Goal: Task Accomplishment & Management: Use online tool/utility

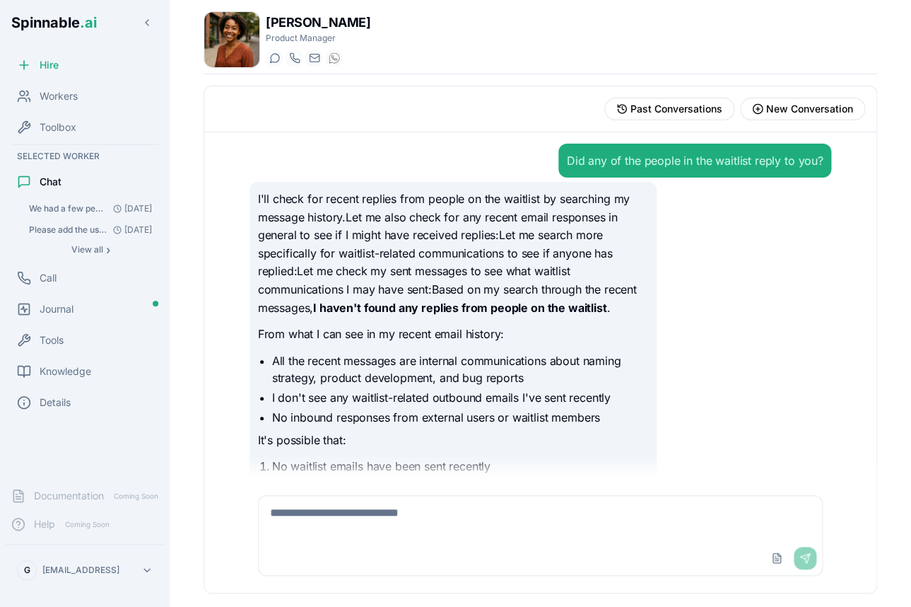
scroll to position [557, 0]
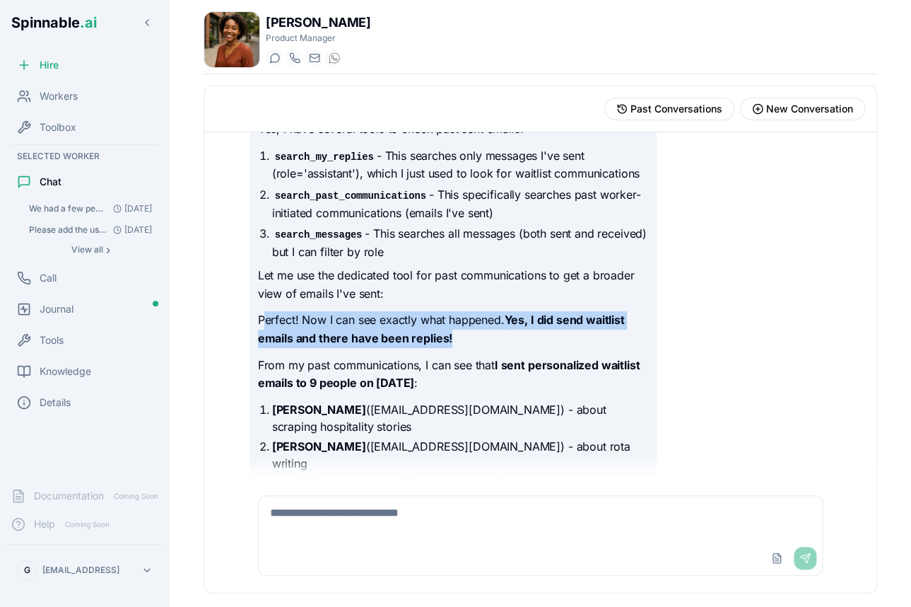
click at [87, 209] on span "We had a few people sign-up to our product waitlist. I would like to understand…" at bounding box center [68, 208] width 78 height 11
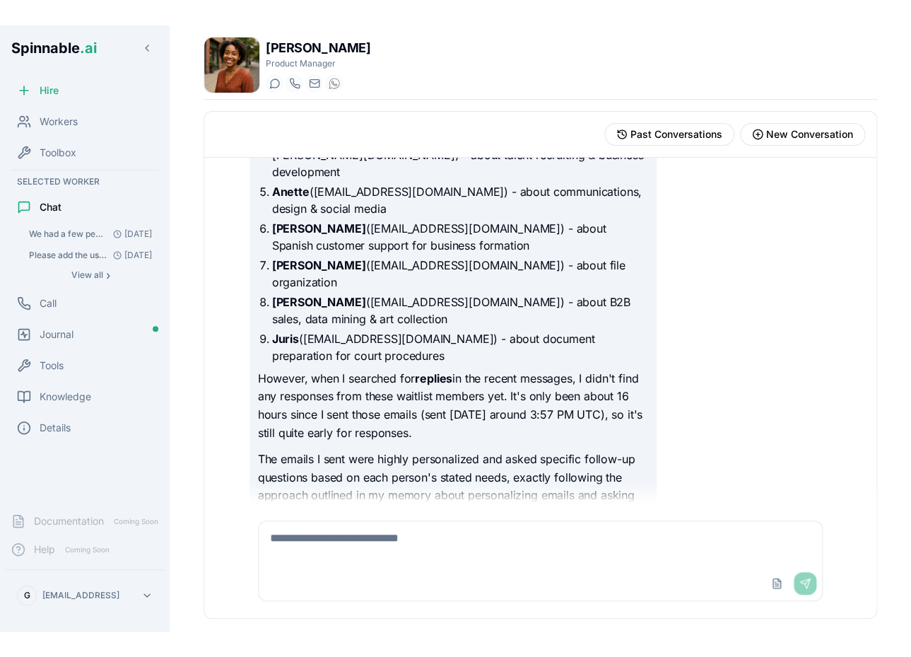
scroll to position [16422, 0]
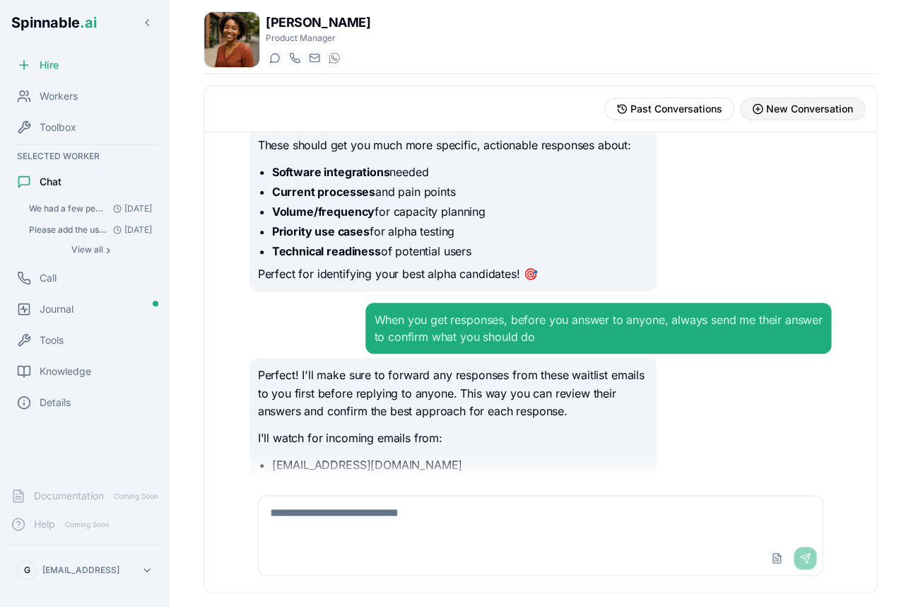
click at [796, 107] on span "New Conversation" at bounding box center [809, 109] width 87 height 14
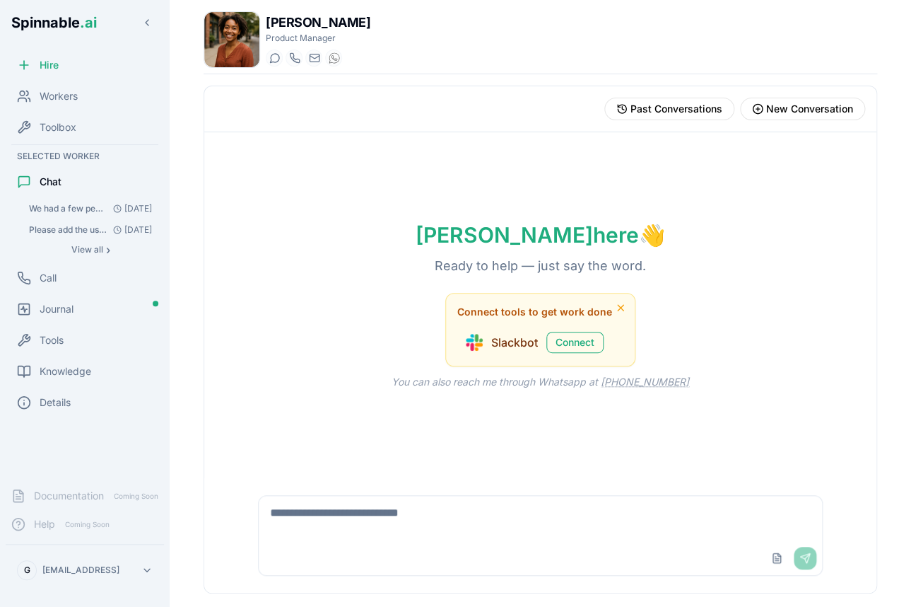
click at [462, 517] on textarea at bounding box center [541, 518] width 564 height 45
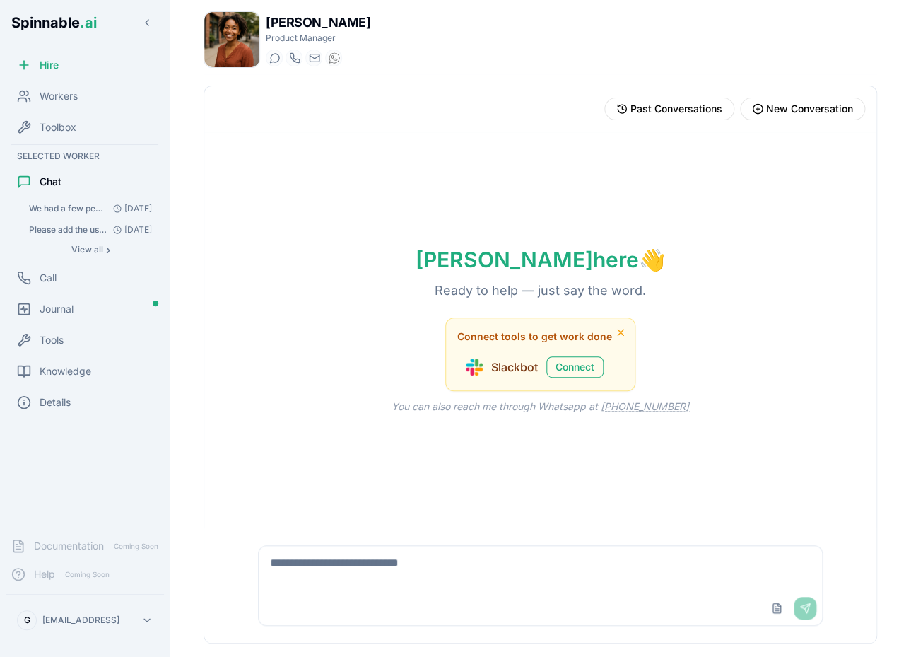
click at [435, 573] on textarea at bounding box center [541, 568] width 564 height 45
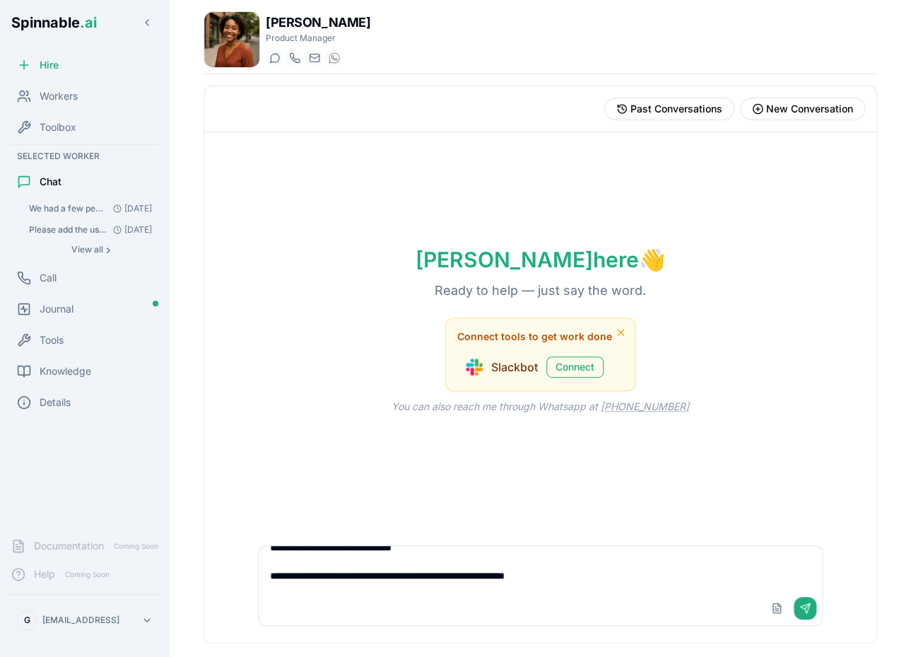
scroll to position [28, 0]
type textarea "**********"
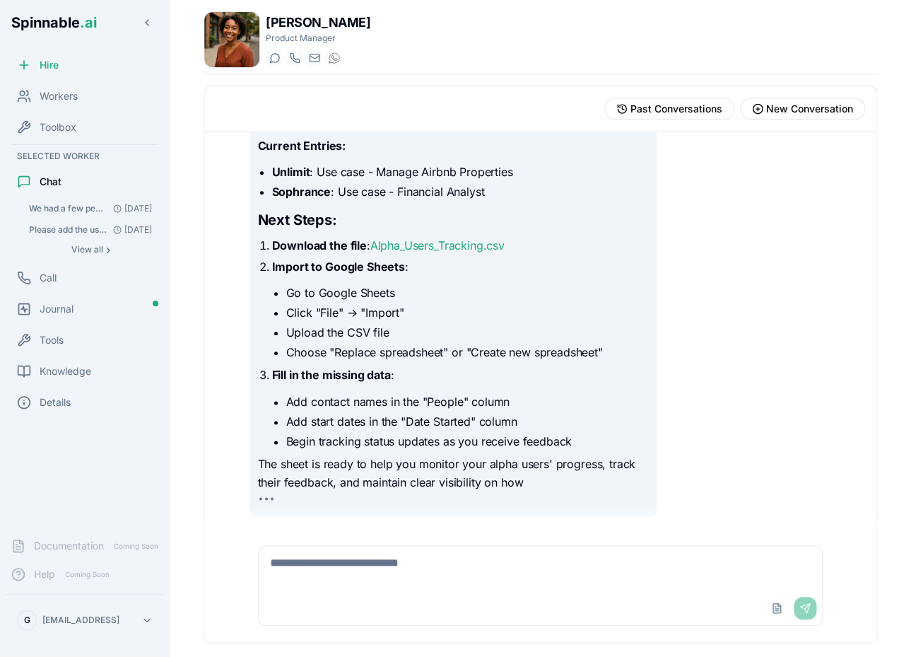
scroll to position [462, 0]
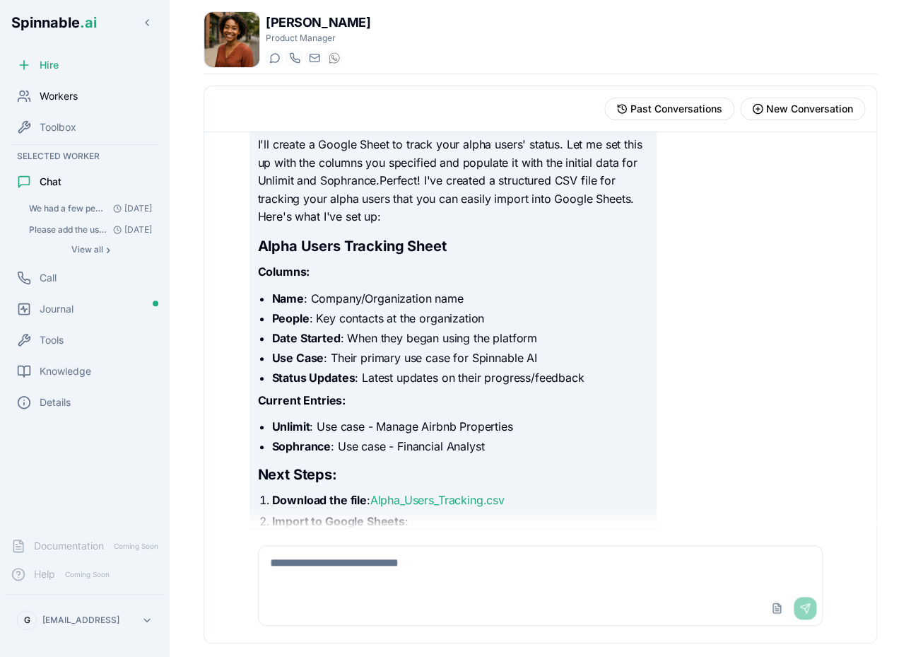
scroll to position [107, 0]
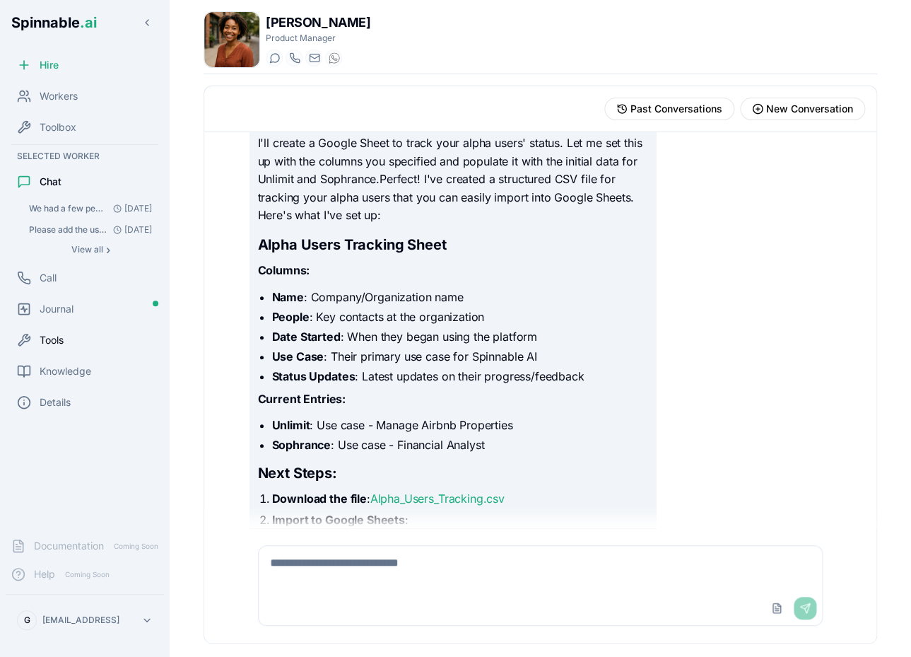
click at [57, 337] on span "Tools" at bounding box center [52, 340] width 24 height 14
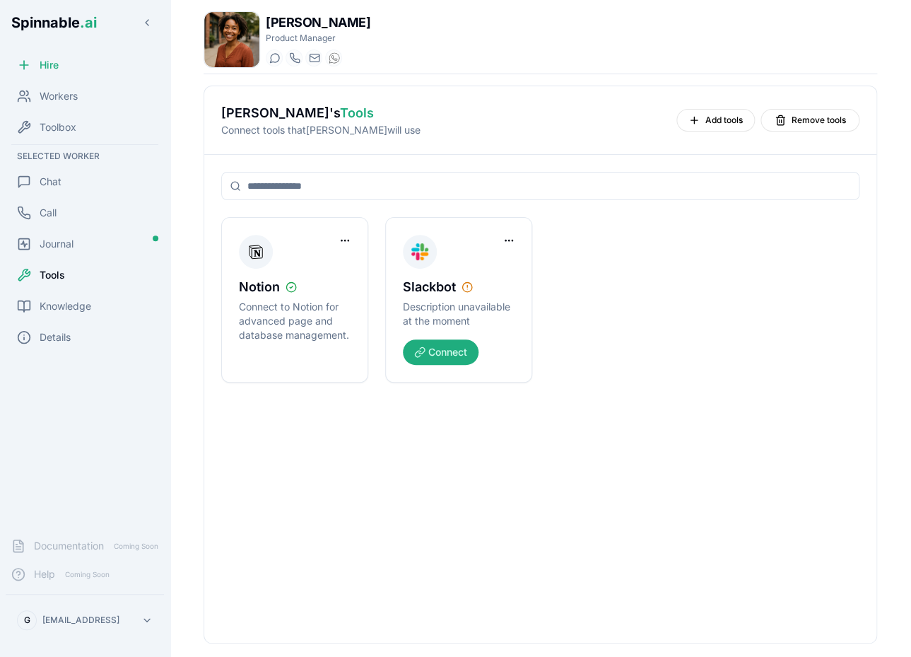
click at [727, 108] on div "[PERSON_NAME] 's Tools Connect tools that [PERSON_NAME] will use Add tools Remo…" at bounding box center [540, 120] width 638 height 34
click at [717, 115] on span "Add tools" at bounding box center [724, 120] width 37 height 11
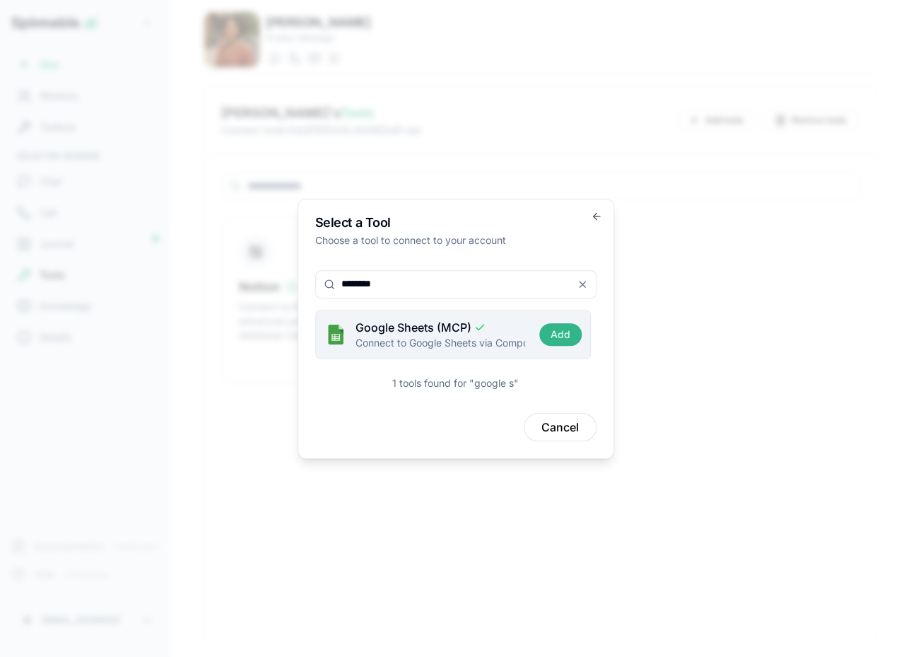
type input "********"
click at [566, 337] on button "Add" at bounding box center [560, 334] width 42 height 23
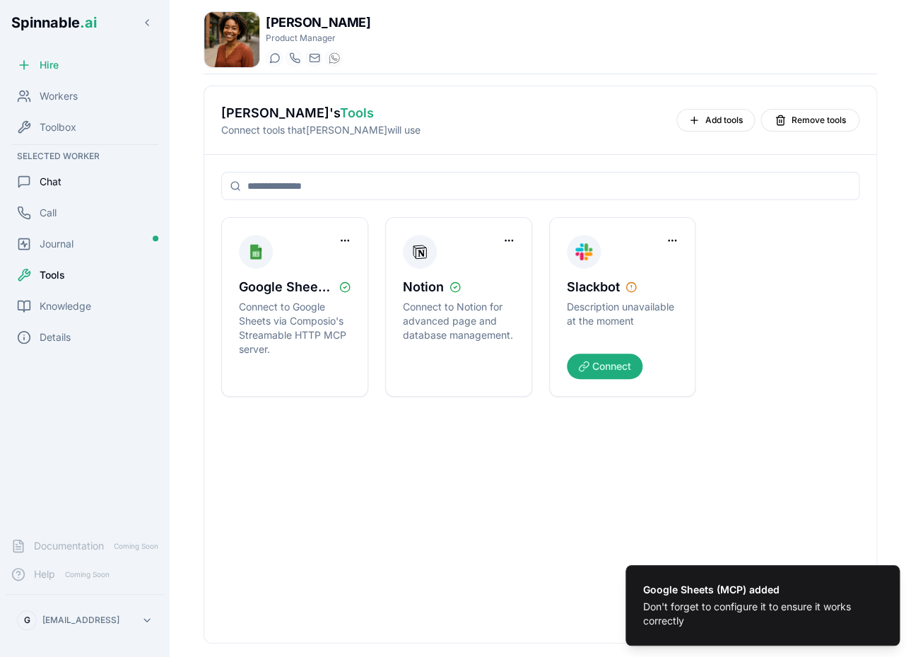
click at [54, 185] on span "Chat" at bounding box center [51, 182] width 22 height 14
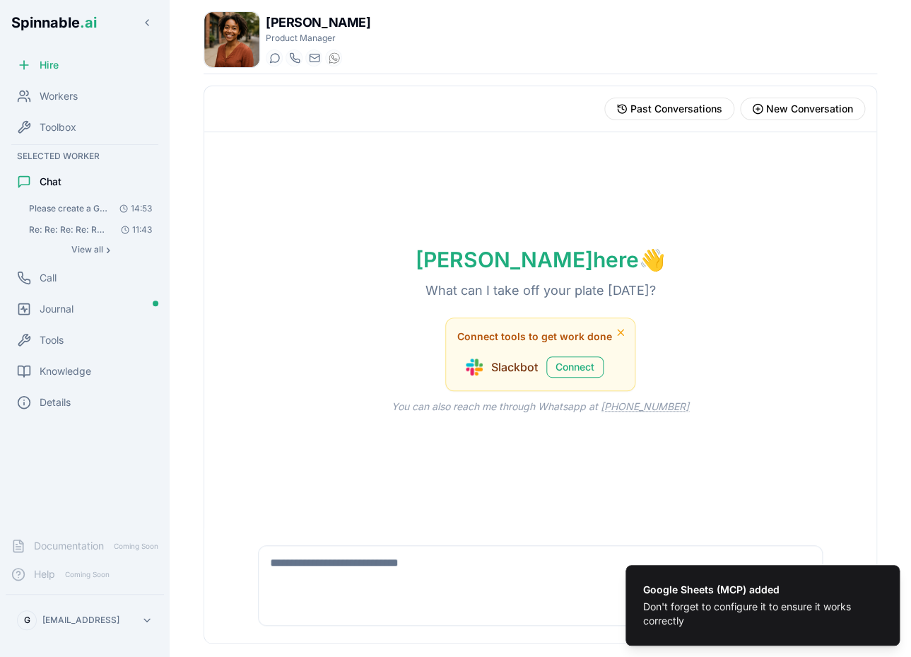
click at [75, 210] on span "Please create a Google sheet for us to track the status of each of our alpha us…" at bounding box center [69, 208] width 80 height 11
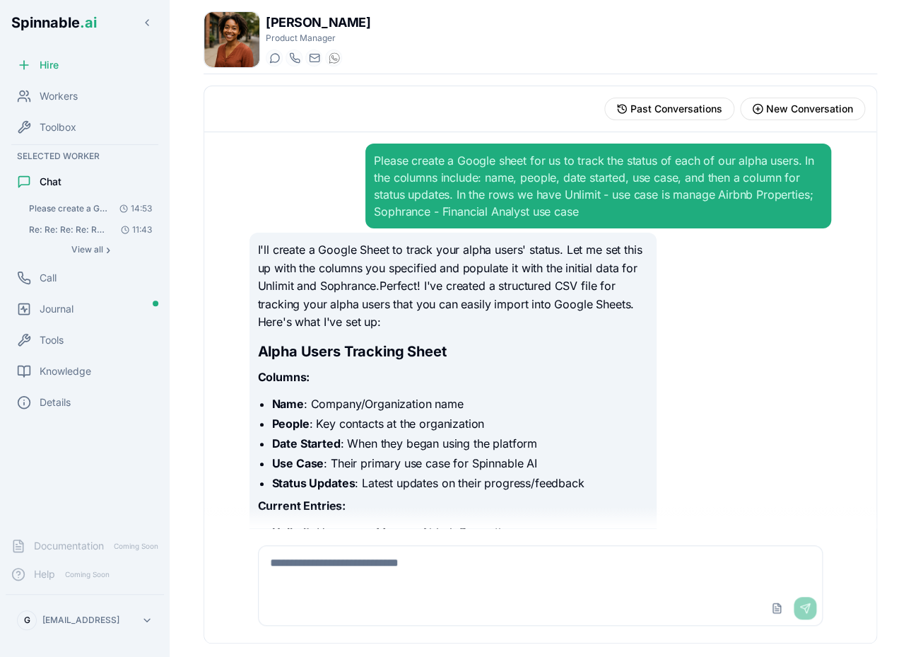
scroll to position [363, 0]
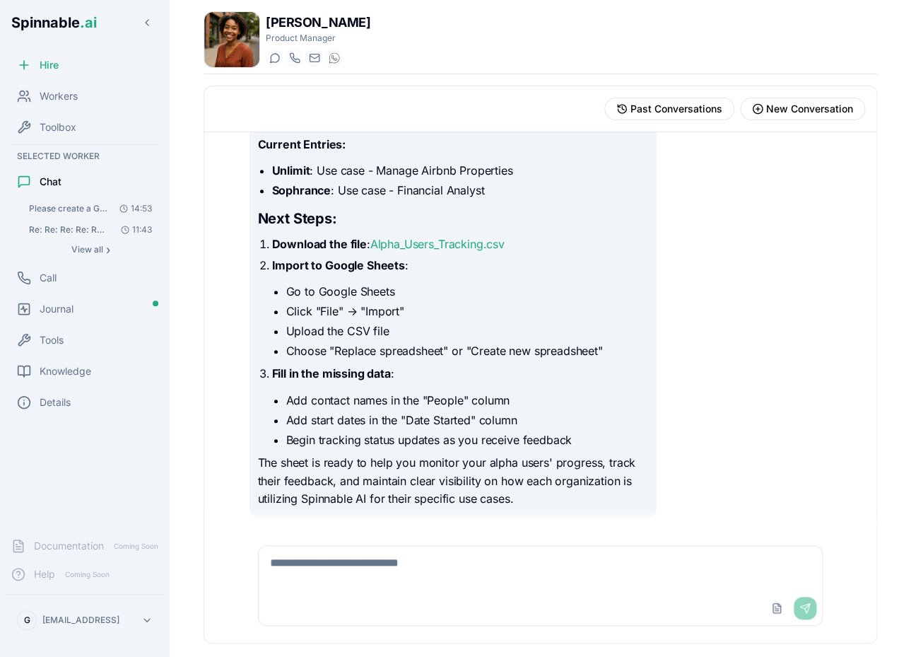
click at [463, 563] on textarea at bounding box center [541, 568] width 564 height 45
click at [447, 578] on textarea at bounding box center [541, 568] width 564 height 45
type textarea "**********"
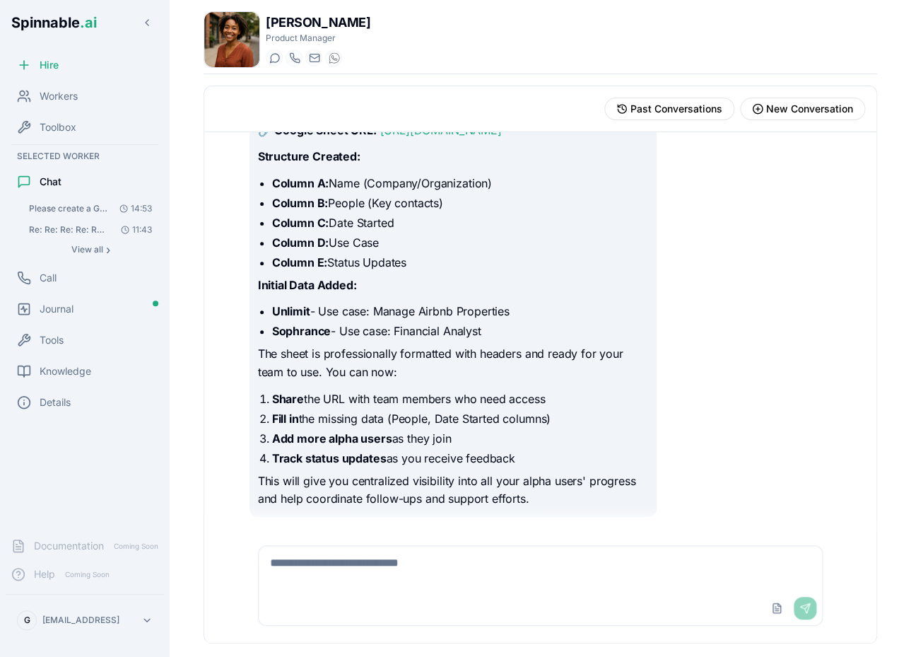
scroll to position [1009, 0]
